Goal: Information Seeking & Learning: Compare options

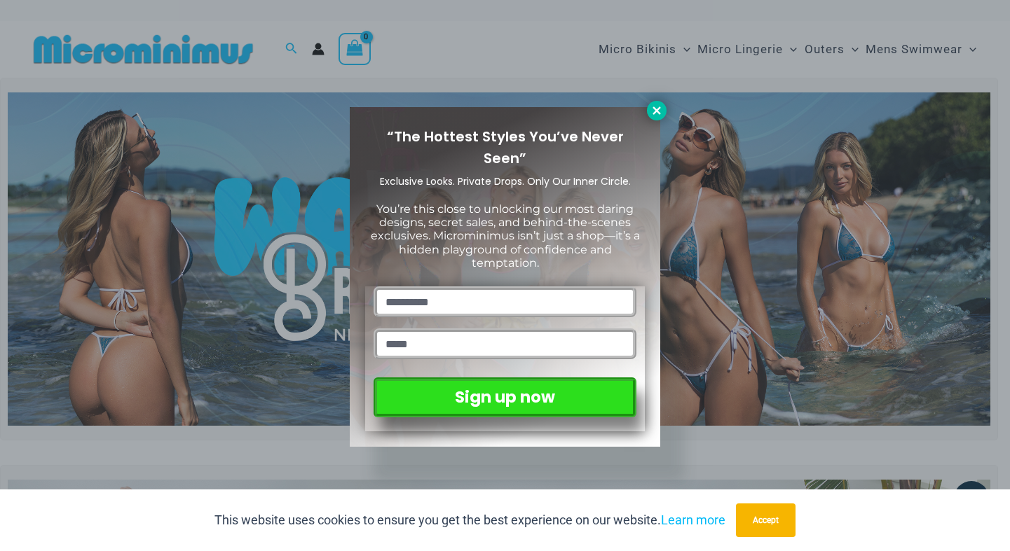
click at [654, 105] on icon at bounding box center [656, 110] width 13 height 13
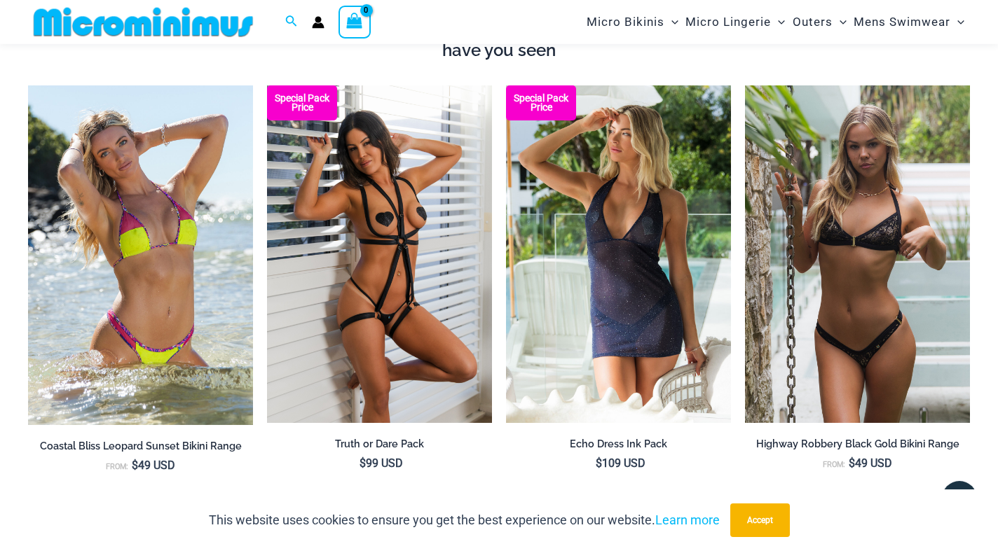
scroll to position [1562, 0]
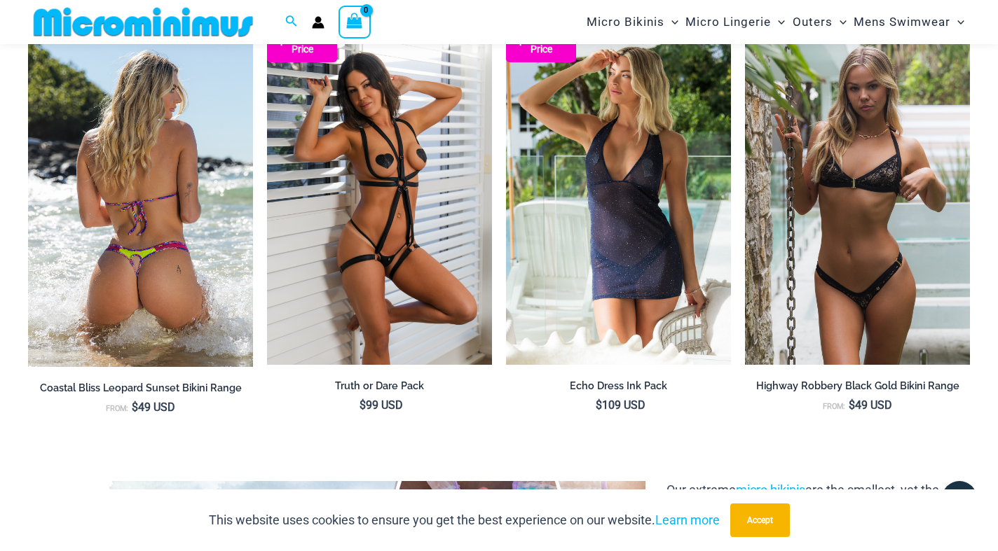
click at [186, 222] on img at bounding box center [140, 197] width 225 height 340
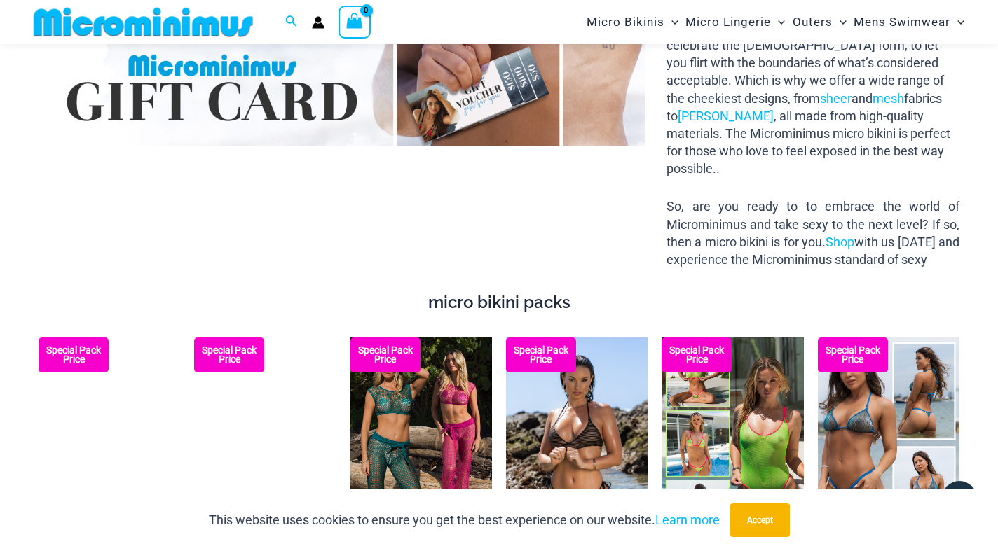
scroll to position [2134, 0]
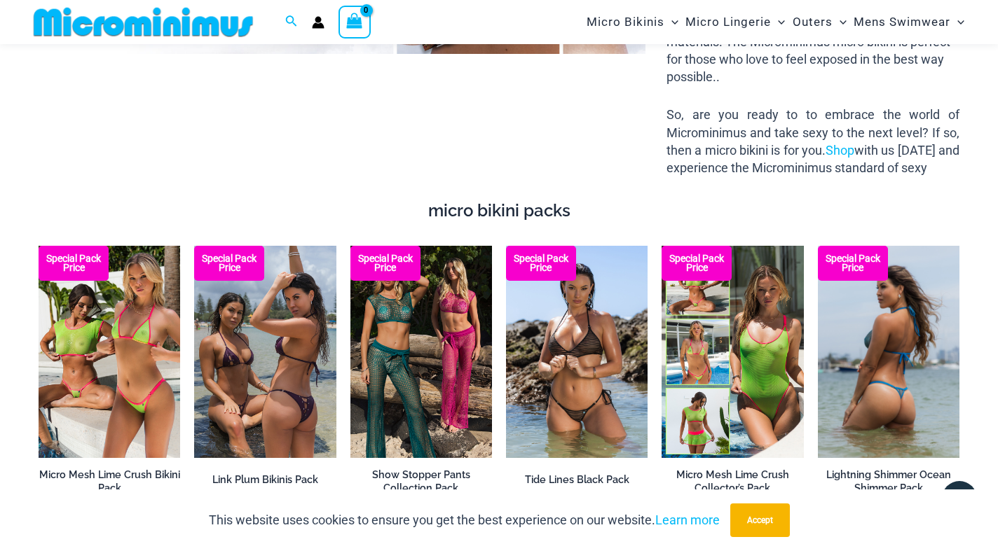
click at [873, 362] on img at bounding box center [889, 352] width 142 height 212
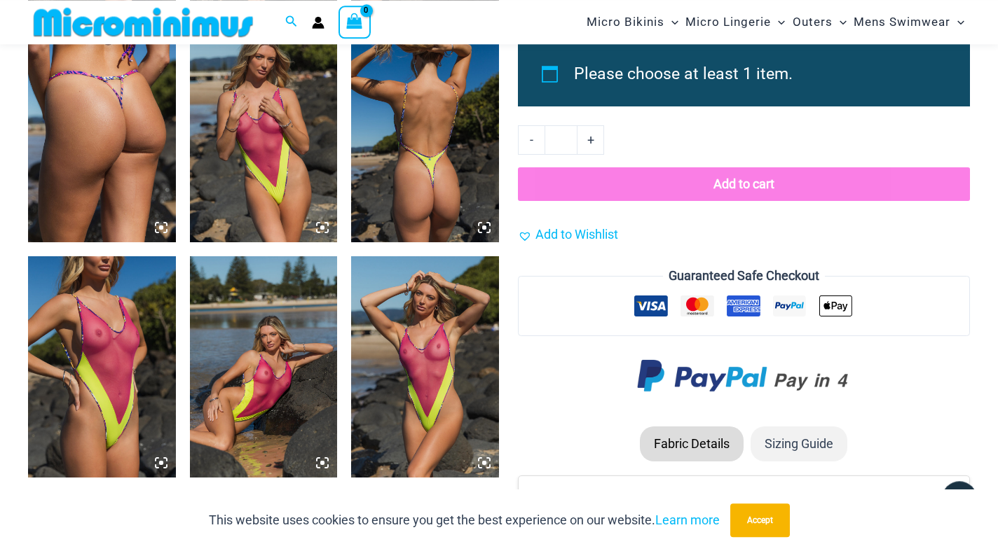
scroll to position [1703, 0]
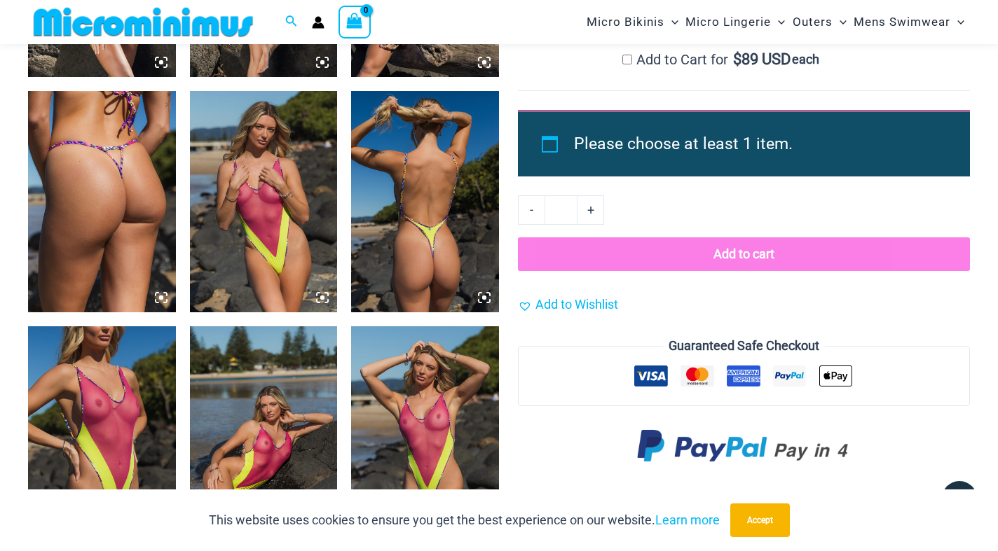
click at [415, 197] on img at bounding box center [425, 201] width 148 height 221
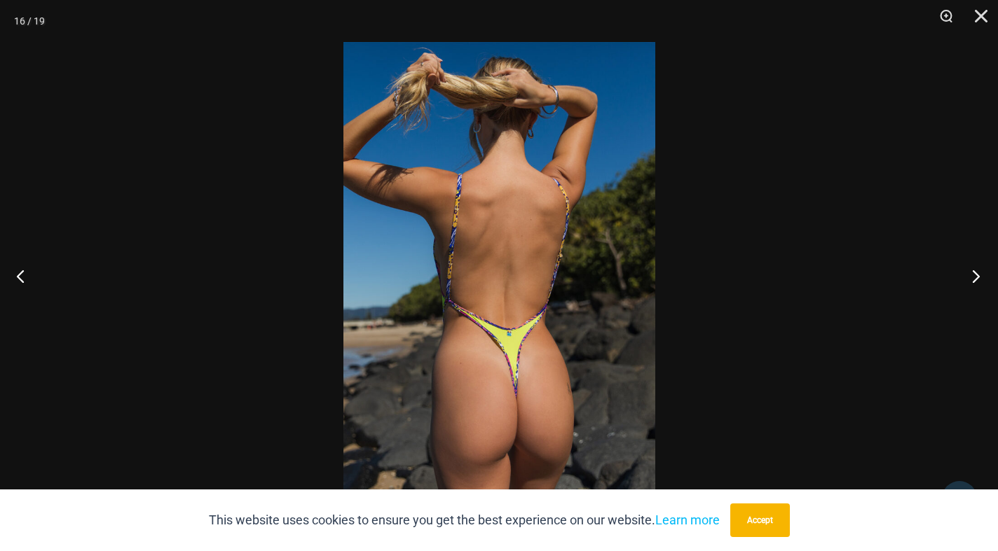
click at [978, 276] on button "Next" at bounding box center [971, 276] width 53 height 70
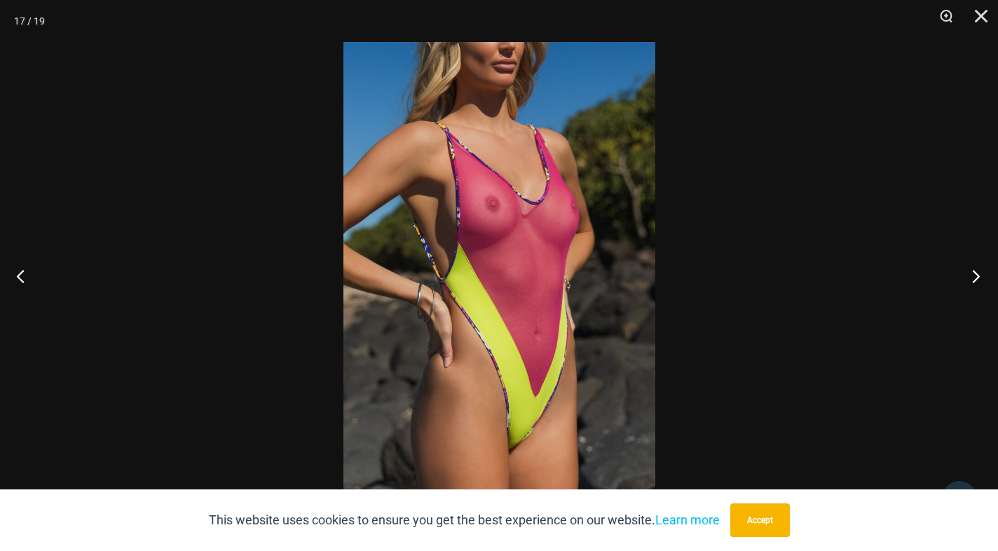
click at [978, 276] on button "Next" at bounding box center [971, 276] width 53 height 70
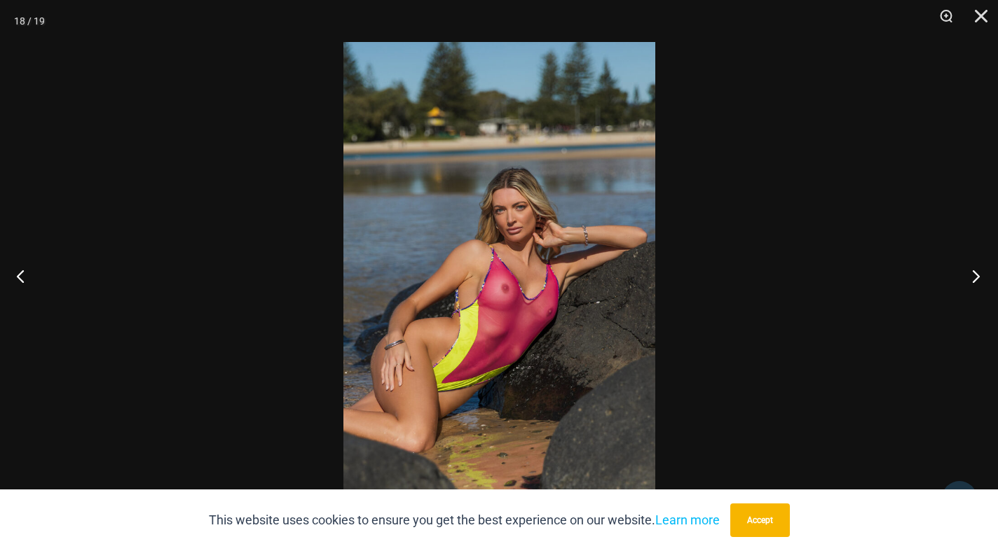
click at [978, 276] on button "Next" at bounding box center [971, 276] width 53 height 70
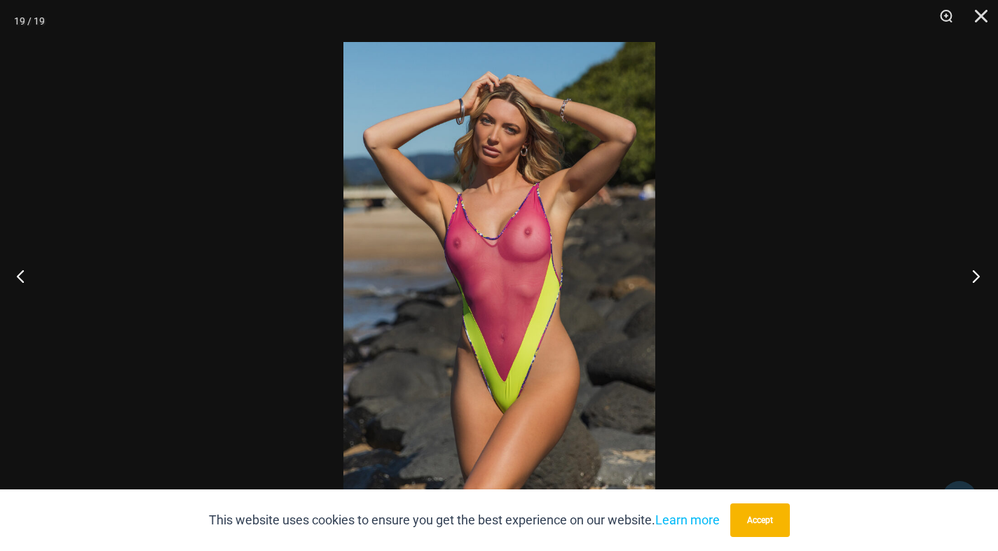
click at [978, 276] on button "Next" at bounding box center [971, 276] width 53 height 70
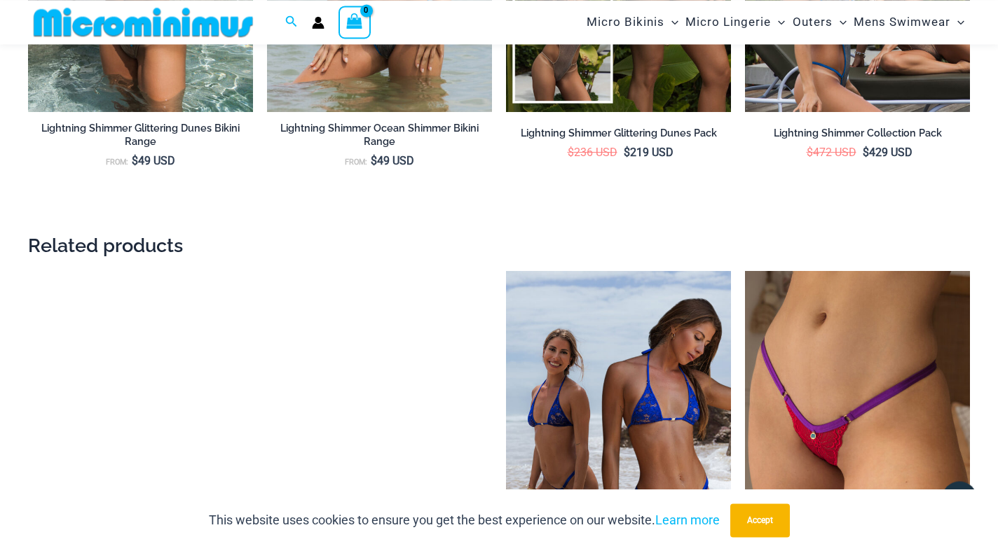
scroll to position [3065, 0]
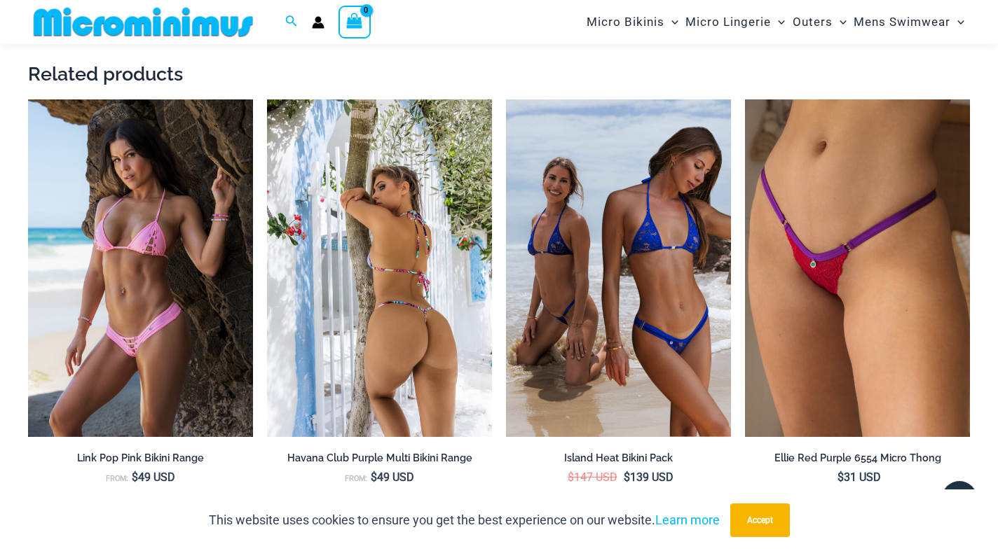
click at [409, 347] on img at bounding box center [379, 268] width 225 height 338
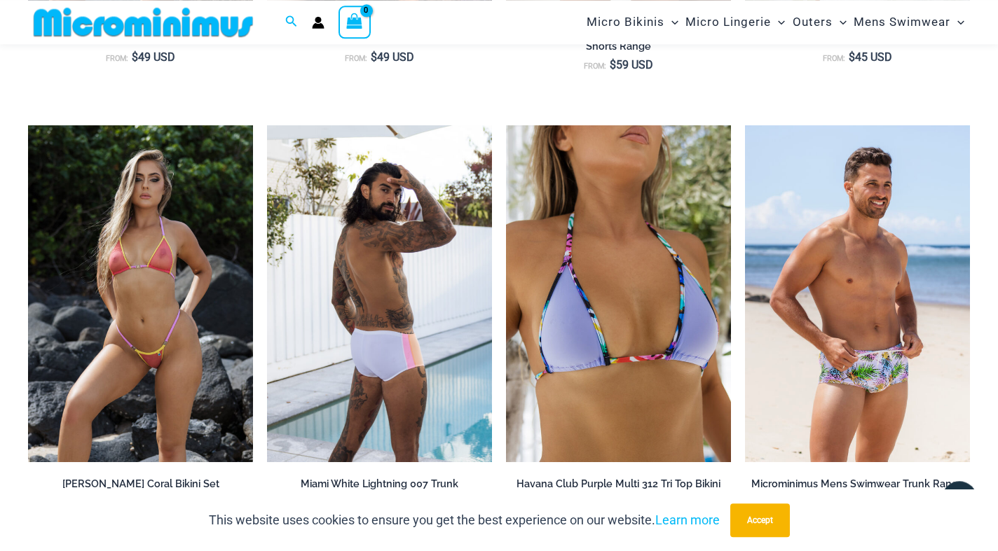
scroll to position [2848, 0]
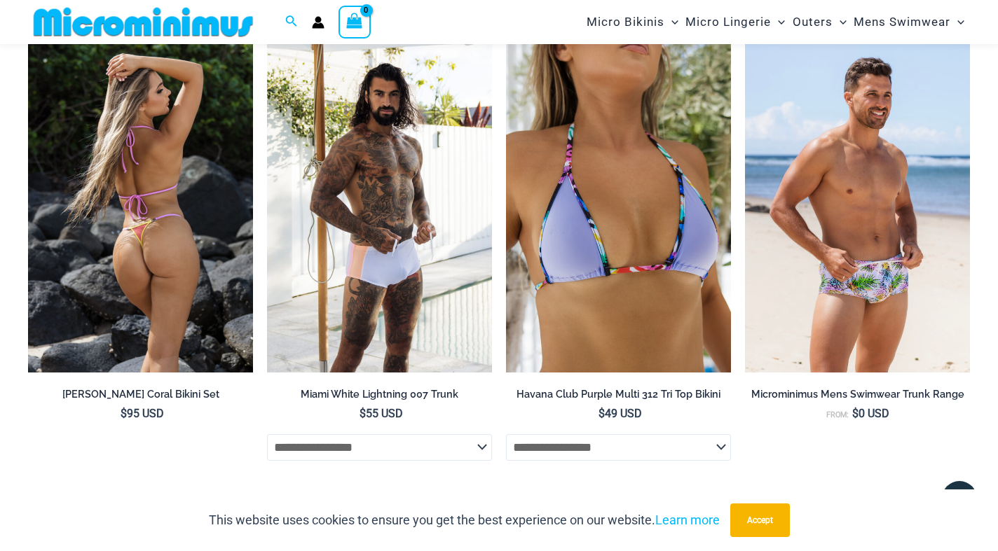
click at [156, 237] on img at bounding box center [140, 205] width 225 height 338
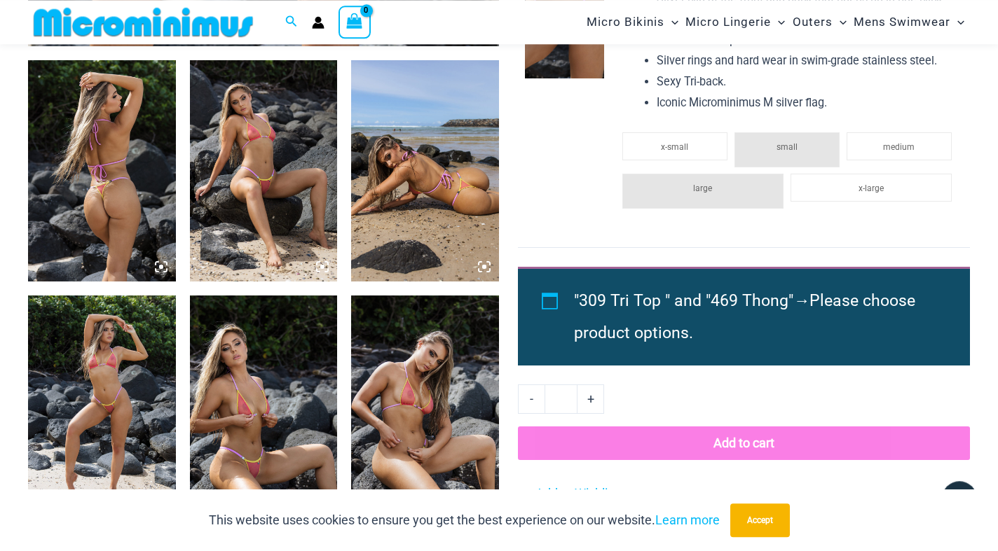
scroll to position [774, 0]
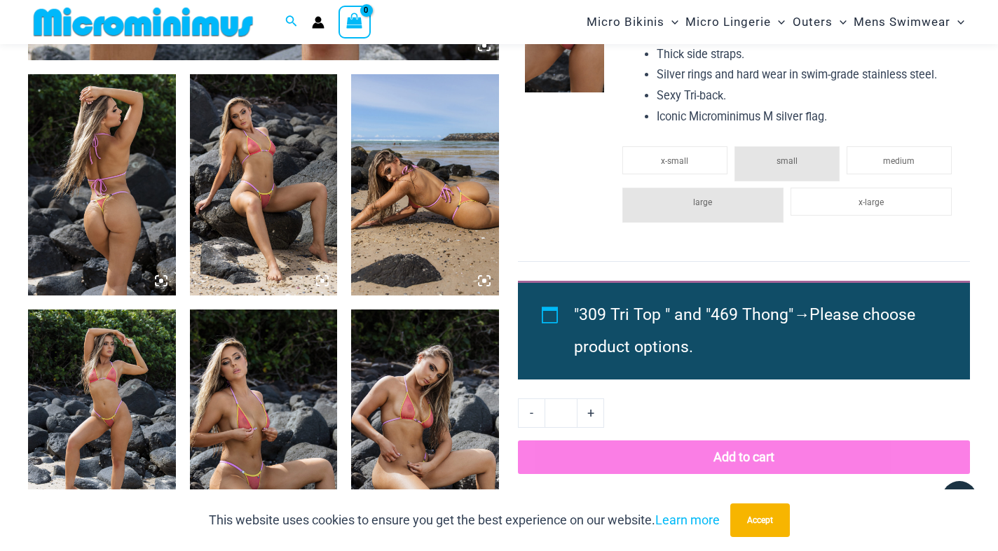
click at [114, 205] on img at bounding box center [102, 184] width 148 height 221
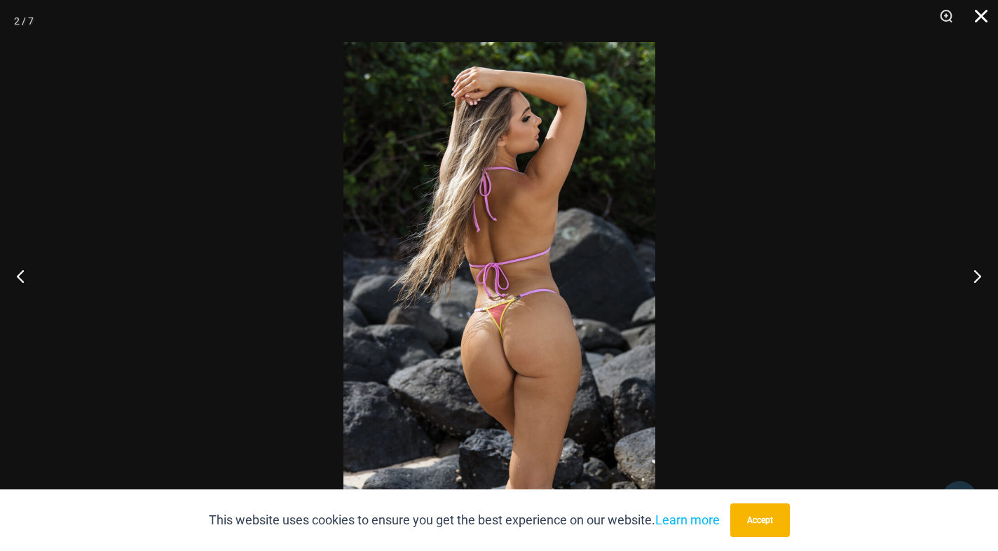
click at [984, 18] on button "Close" at bounding box center [976, 21] width 35 height 42
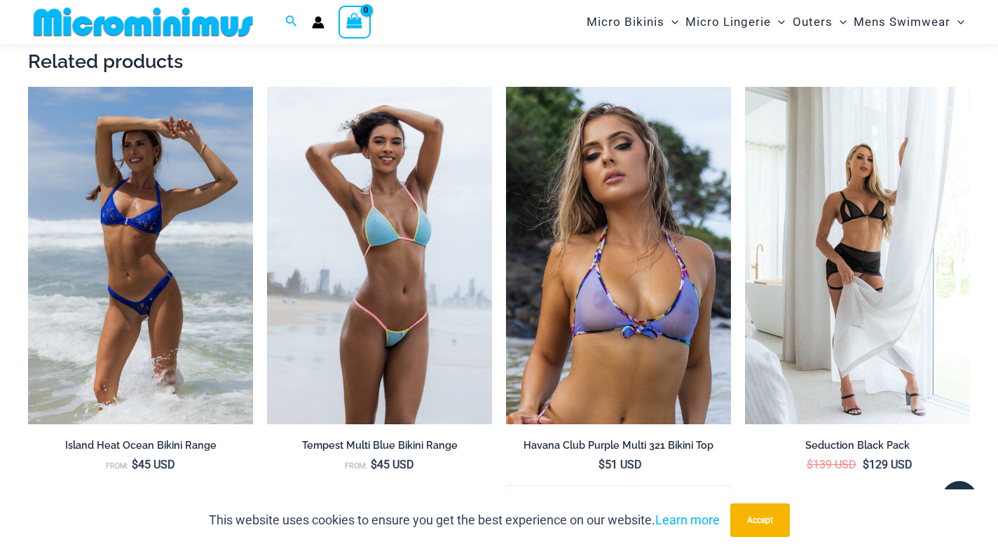
scroll to position [1703, 0]
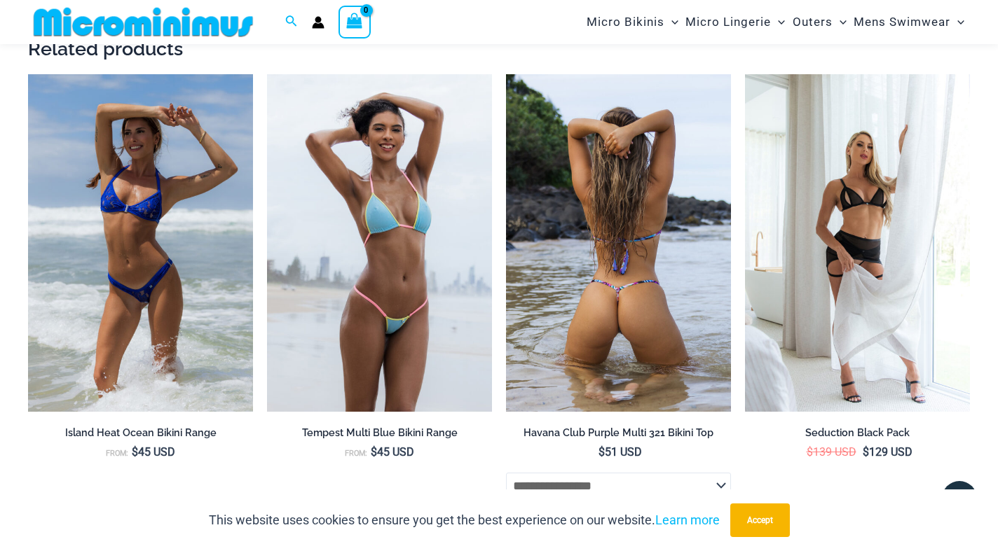
click at [645, 342] on img at bounding box center [618, 243] width 225 height 338
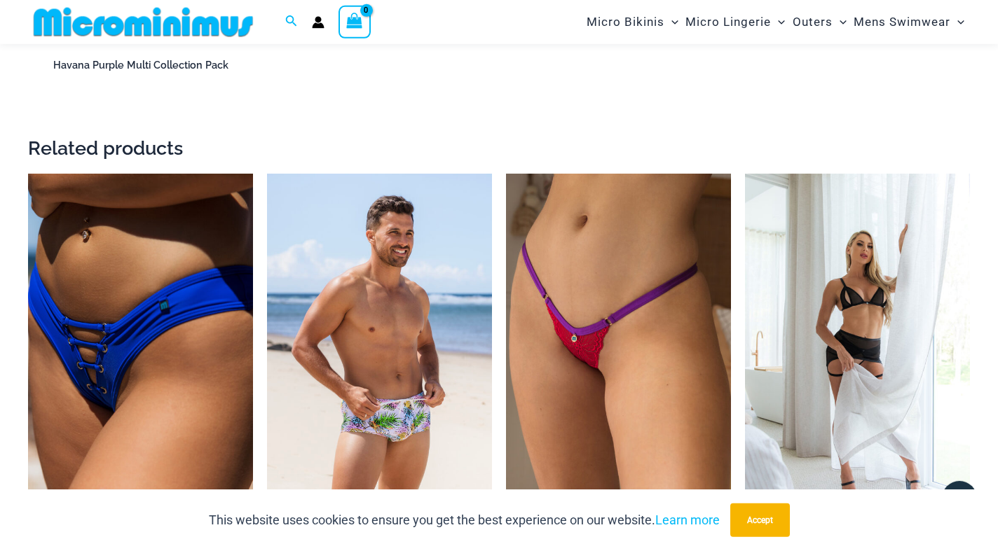
scroll to position [2632, 0]
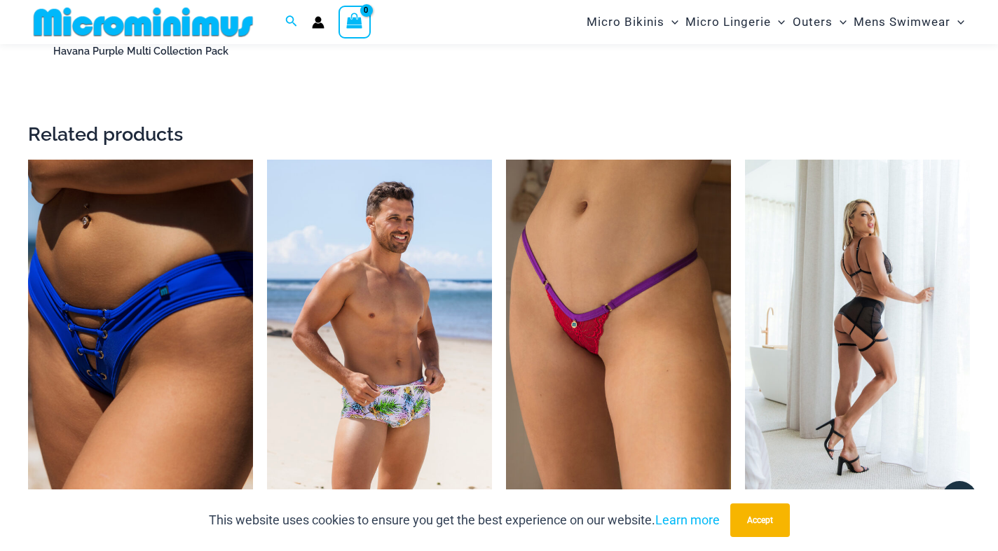
click at [856, 318] on img at bounding box center [857, 329] width 225 height 338
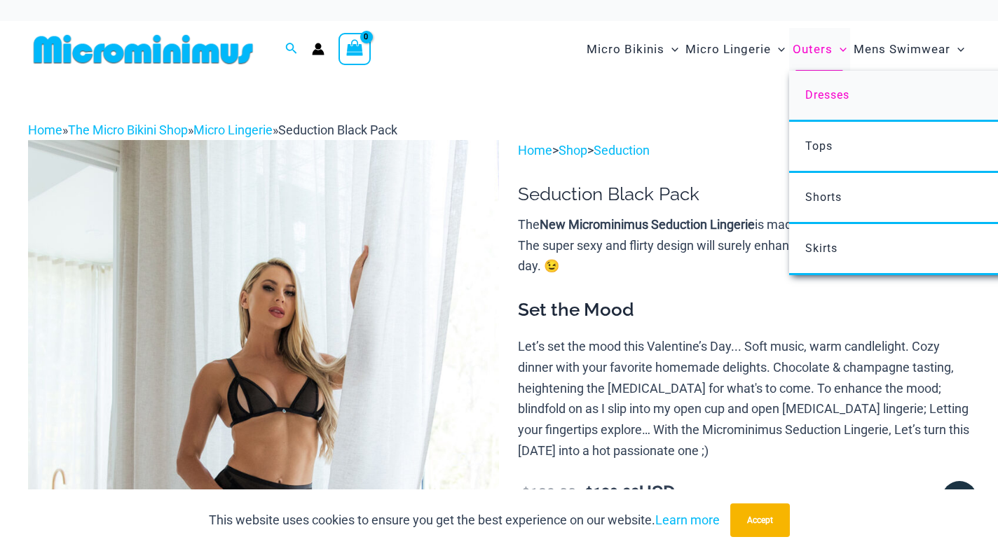
click at [825, 92] on span "Dresses" at bounding box center [827, 94] width 44 height 13
